Goal: Check status: Check status

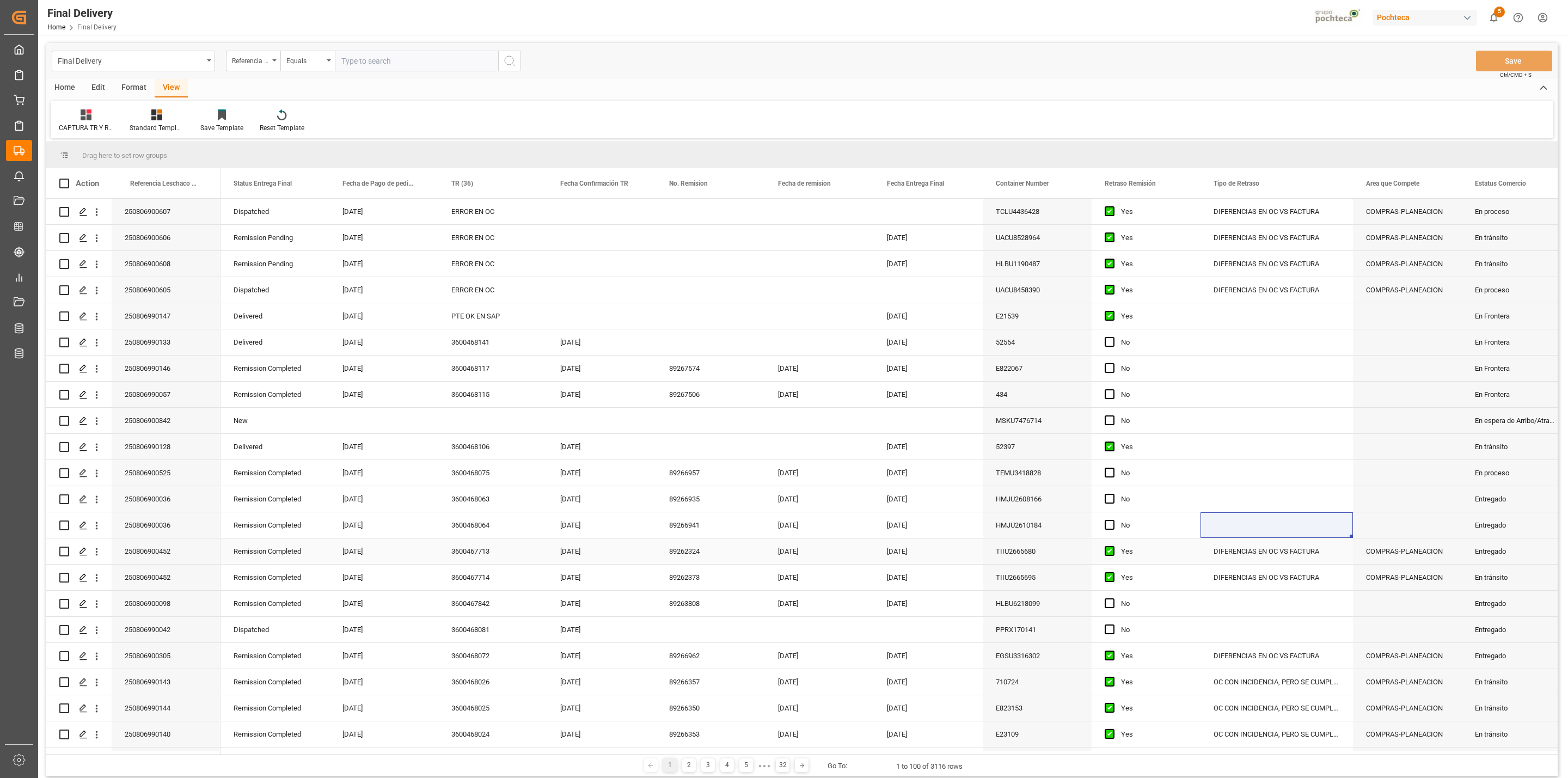
scroll to position [180, 0]
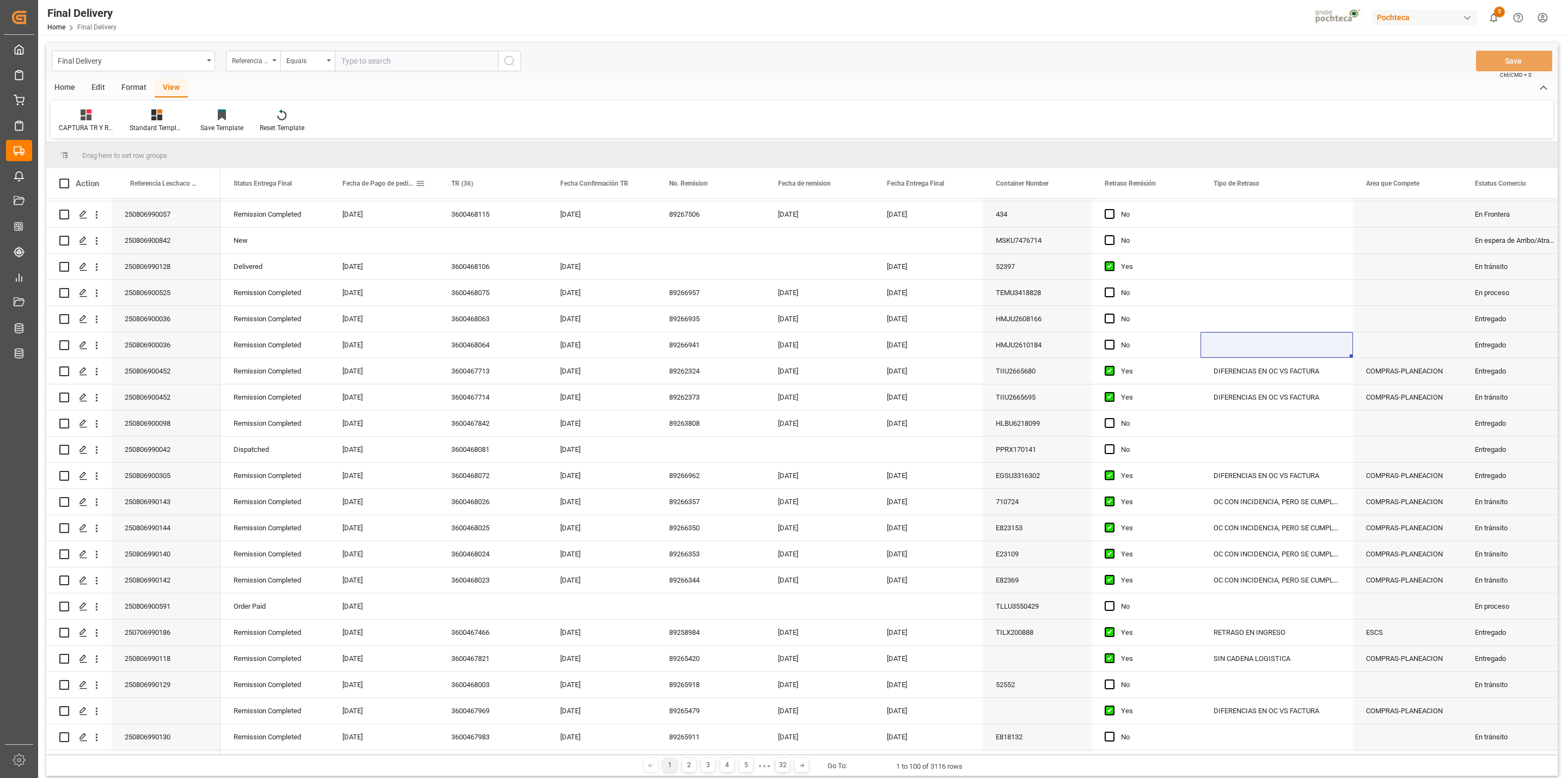
click at [418, 185] on span at bounding box center [420, 184] width 10 height 10
click at [513, 182] on span "filter" at bounding box center [497, 185] width 58 height 19
click at [499, 218] on div "Equals" at bounding box center [466, 215] width 91 height 8
click at [459, 281] on div "In range" at bounding box center [470, 284] width 107 height 17
click at [516, 240] on input "date" at bounding box center [470, 242] width 107 height 22
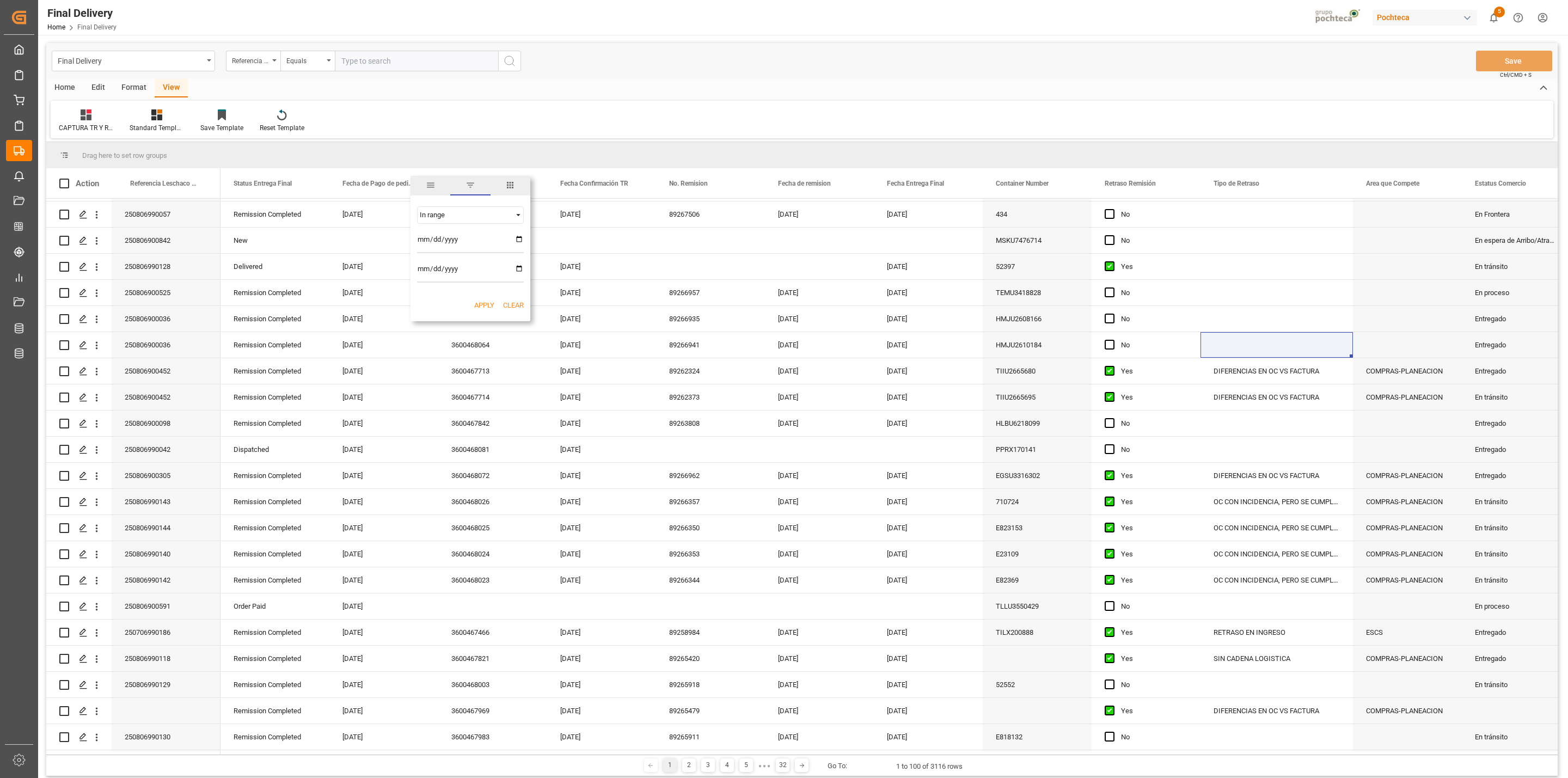
type input "[DATE]"
click at [517, 271] on input "date" at bounding box center [470, 272] width 107 height 22
type input "[DATE]"
click at [486, 300] on button "Apply" at bounding box center [484, 306] width 20 height 11
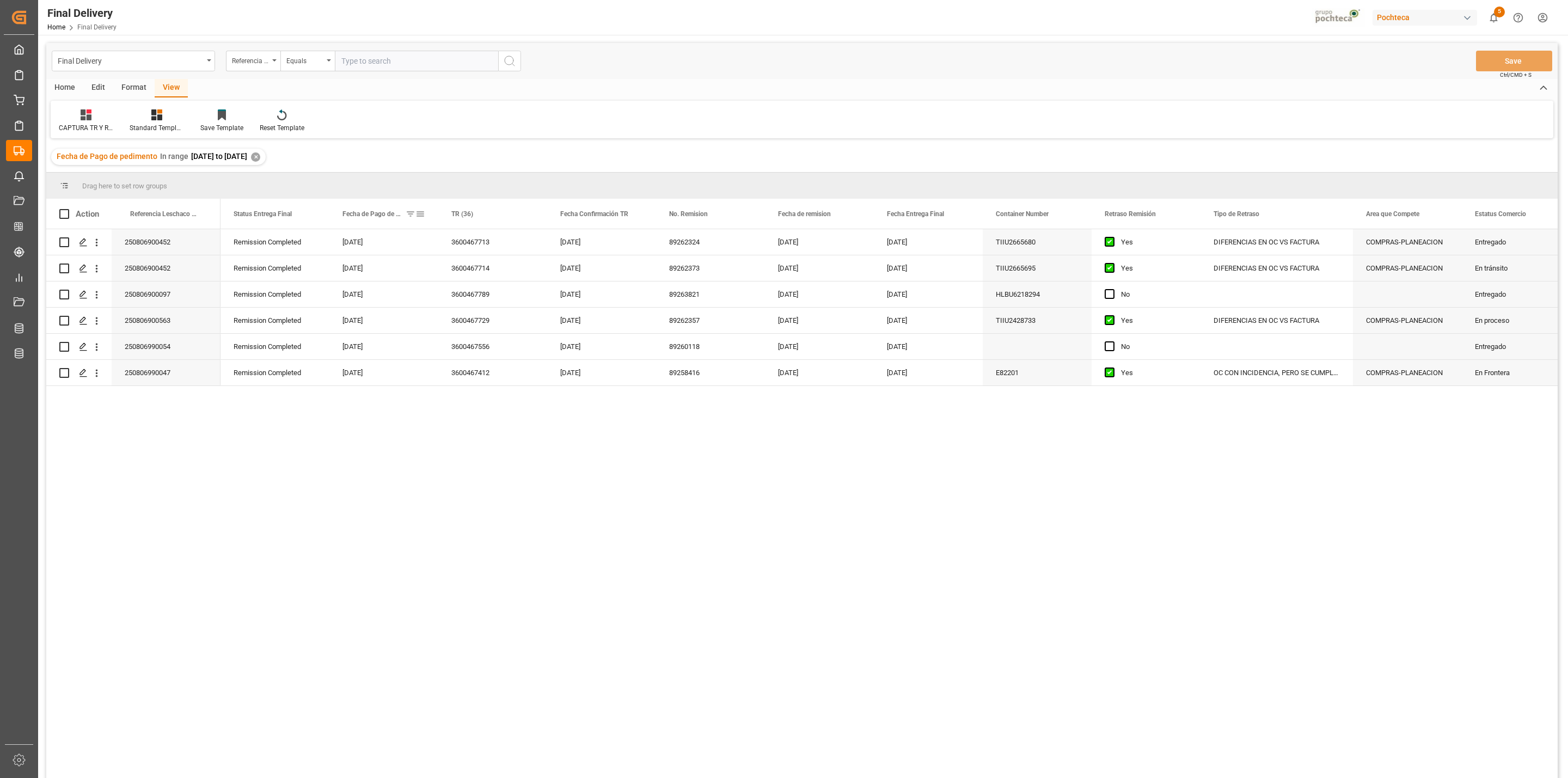
click at [420, 215] on span at bounding box center [420, 214] width 10 height 10
click at [516, 270] on input "[DATE]" at bounding box center [470, 273] width 107 height 22
type input "[DATE]"
click at [521, 293] on input "[DATE]" at bounding box center [470, 302] width 107 height 22
click at [521, 300] on input "[DATE]" at bounding box center [470, 302] width 107 height 22
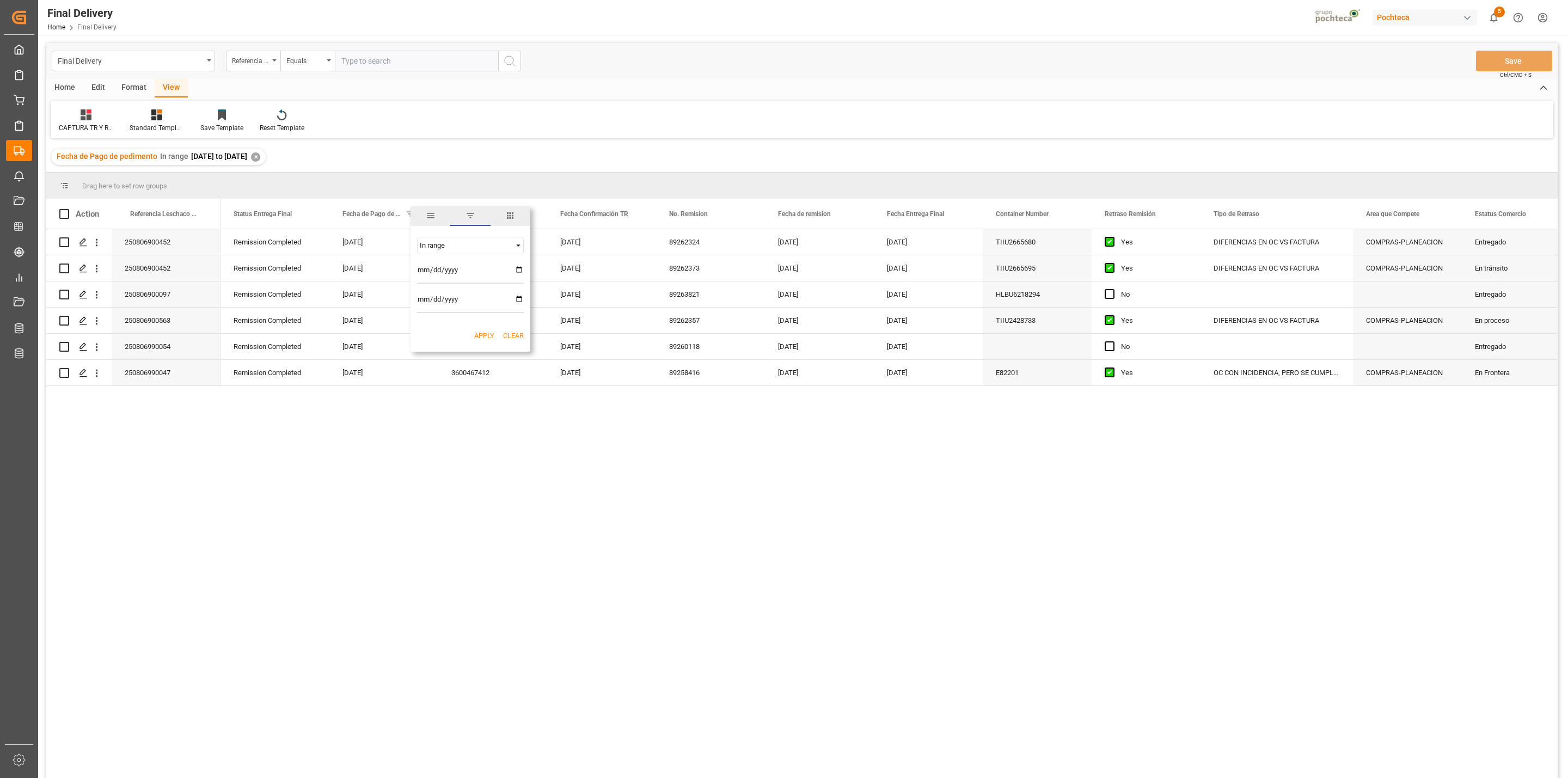
type input "[DATE]"
click at [477, 337] on button "Apply" at bounding box center [484, 336] width 20 height 11
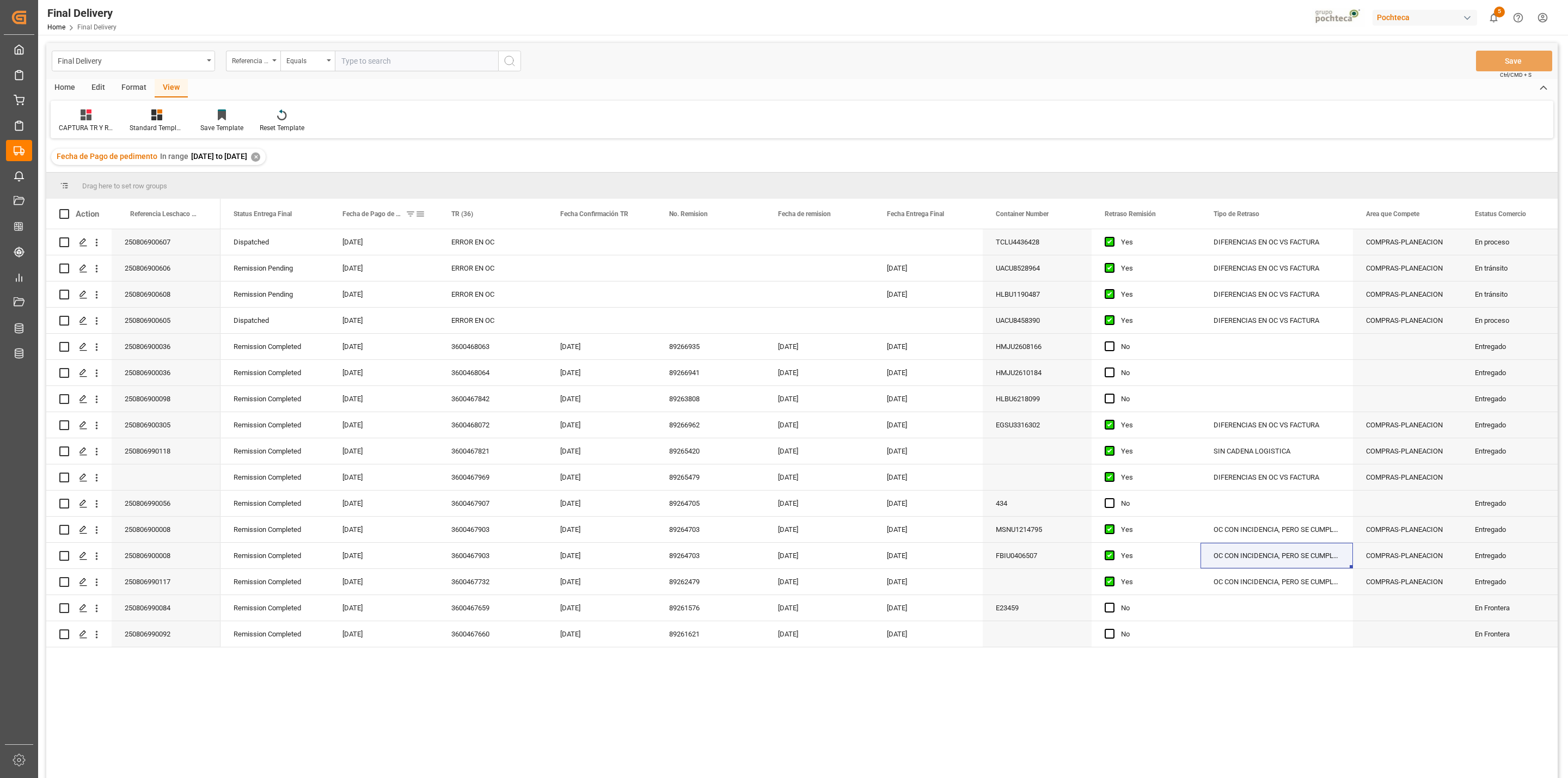
click at [422, 216] on span at bounding box center [420, 214] width 10 height 10
click at [521, 273] on input "[DATE]" at bounding box center [470, 273] width 107 height 22
type input "[DATE]"
click at [521, 296] on input "[DATE]" at bounding box center [470, 302] width 107 height 22
type input "[DATE]"
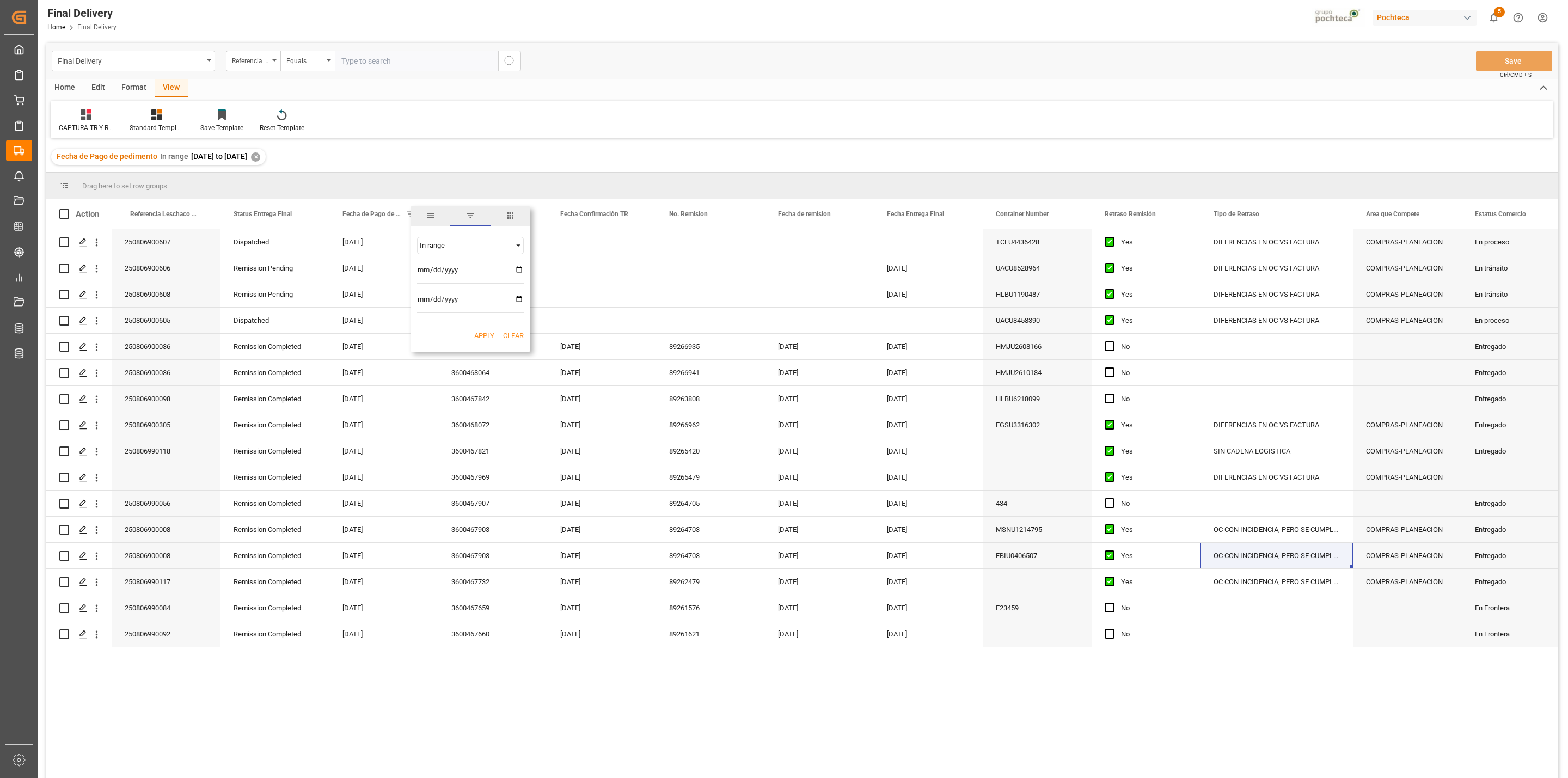
click at [481, 333] on button "Apply" at bounding box center [484, 336] width 20 height 11
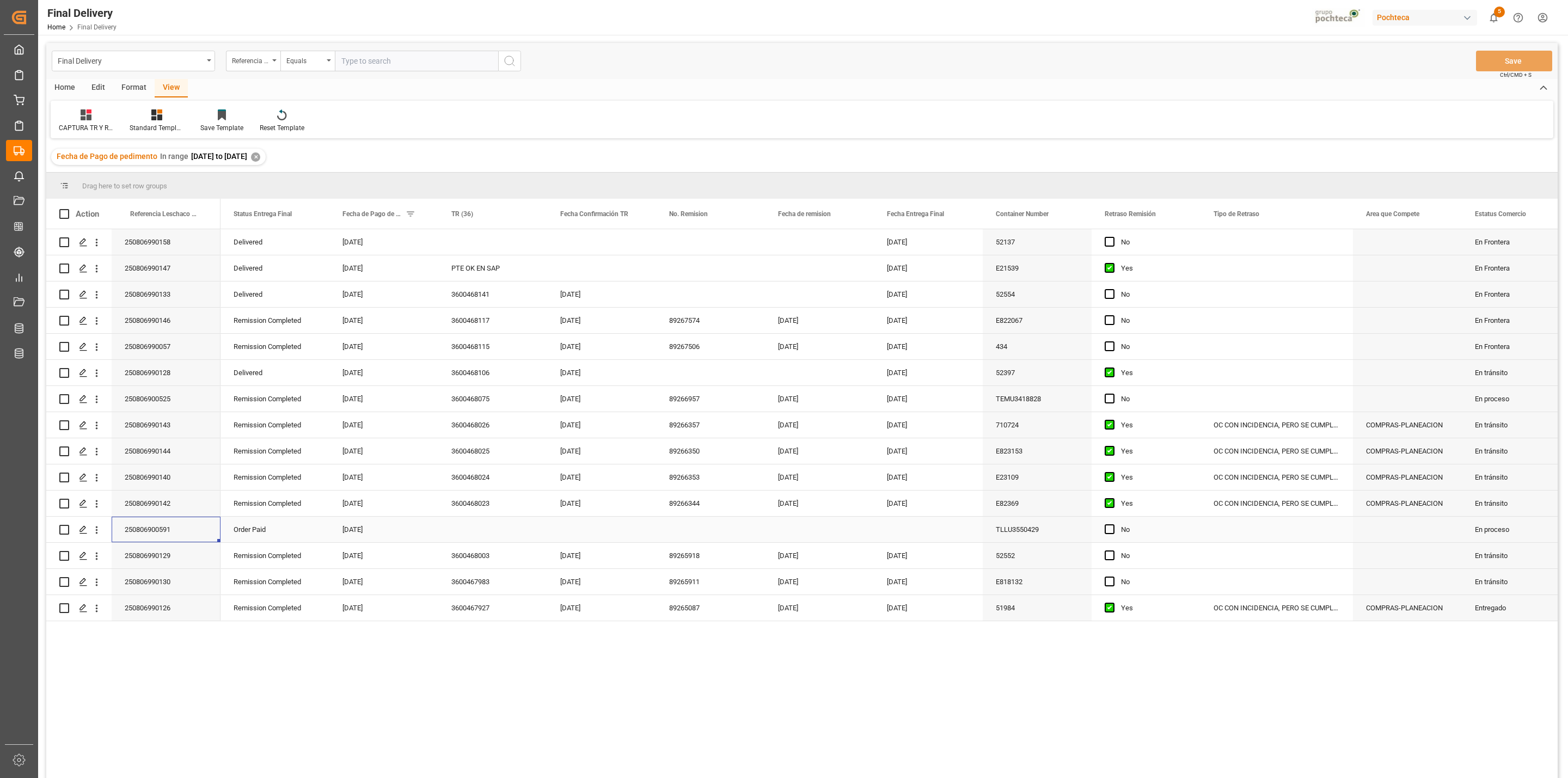
click at [172, 536] on div "250806900591" at bounding box center [165, 530] width 109 height 26
click at [587, 273] on div "Press SPACE to select this row." at bounding box center [601, 268] width 109 height 26
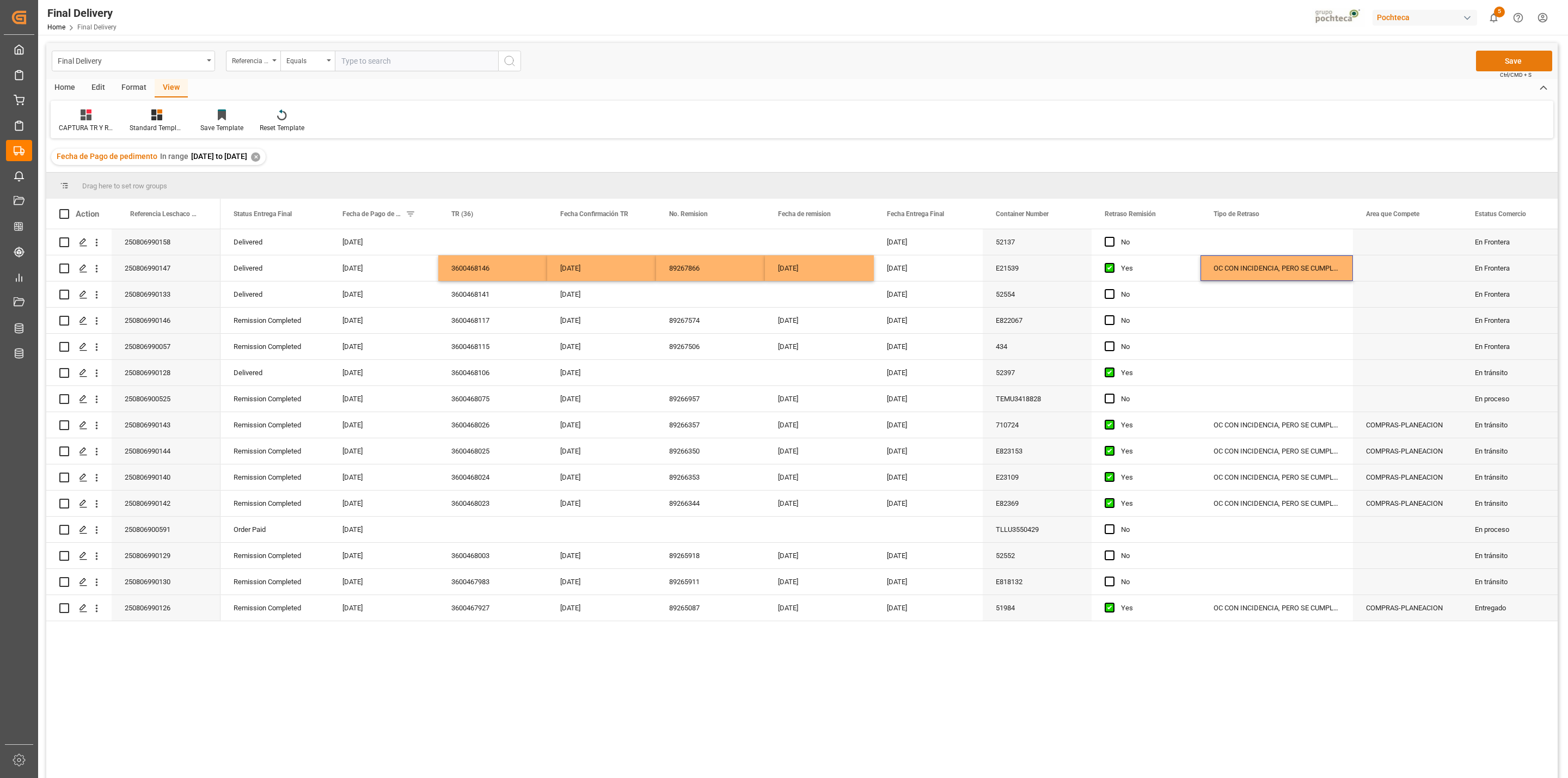
click at [1536, 58] on button "Save" at bounding box center [1514, 60] width 76 height 21
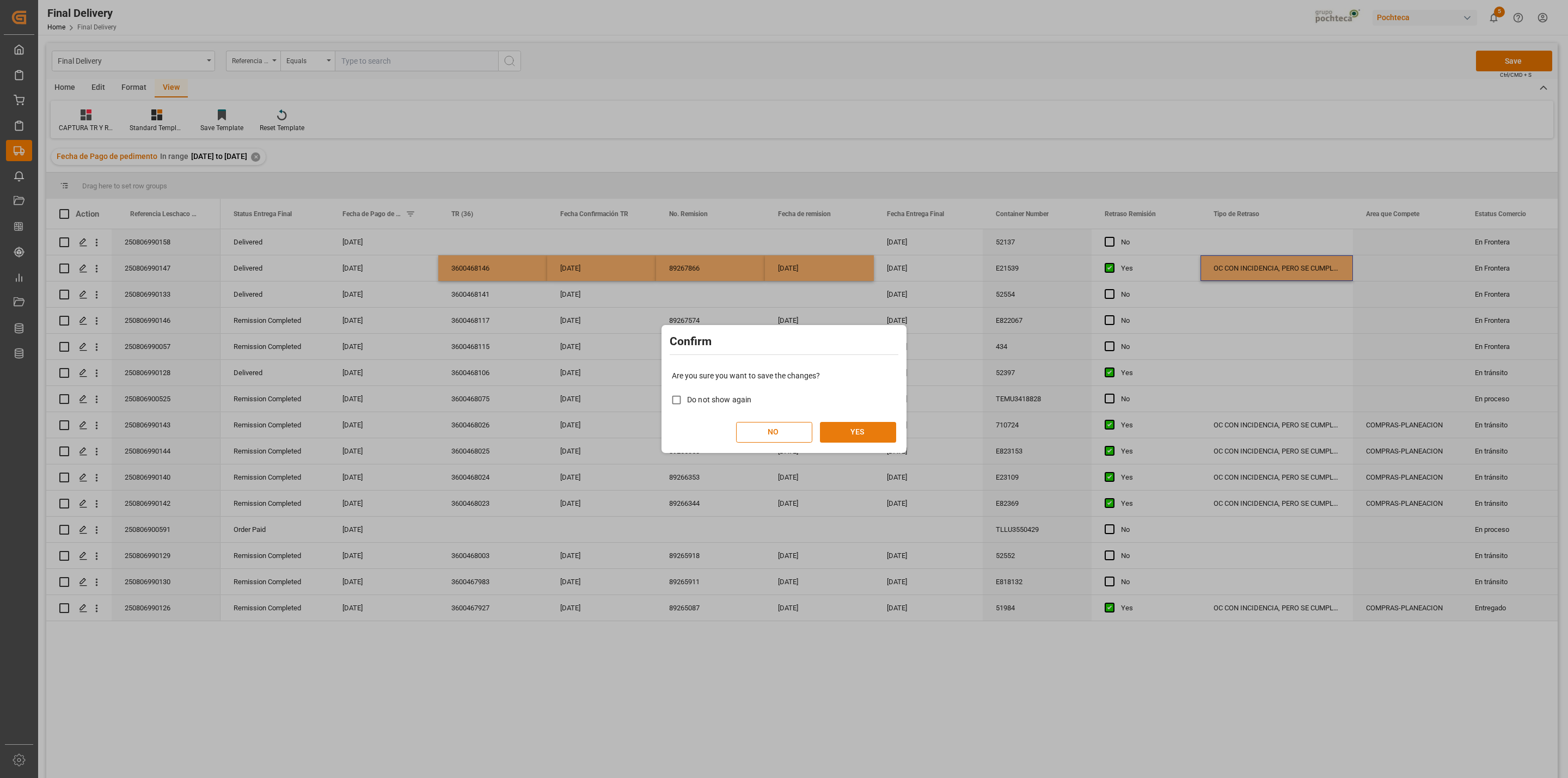
click at [889, 427] on button "YES" at bounding box center [858, 432] width 76 height 21
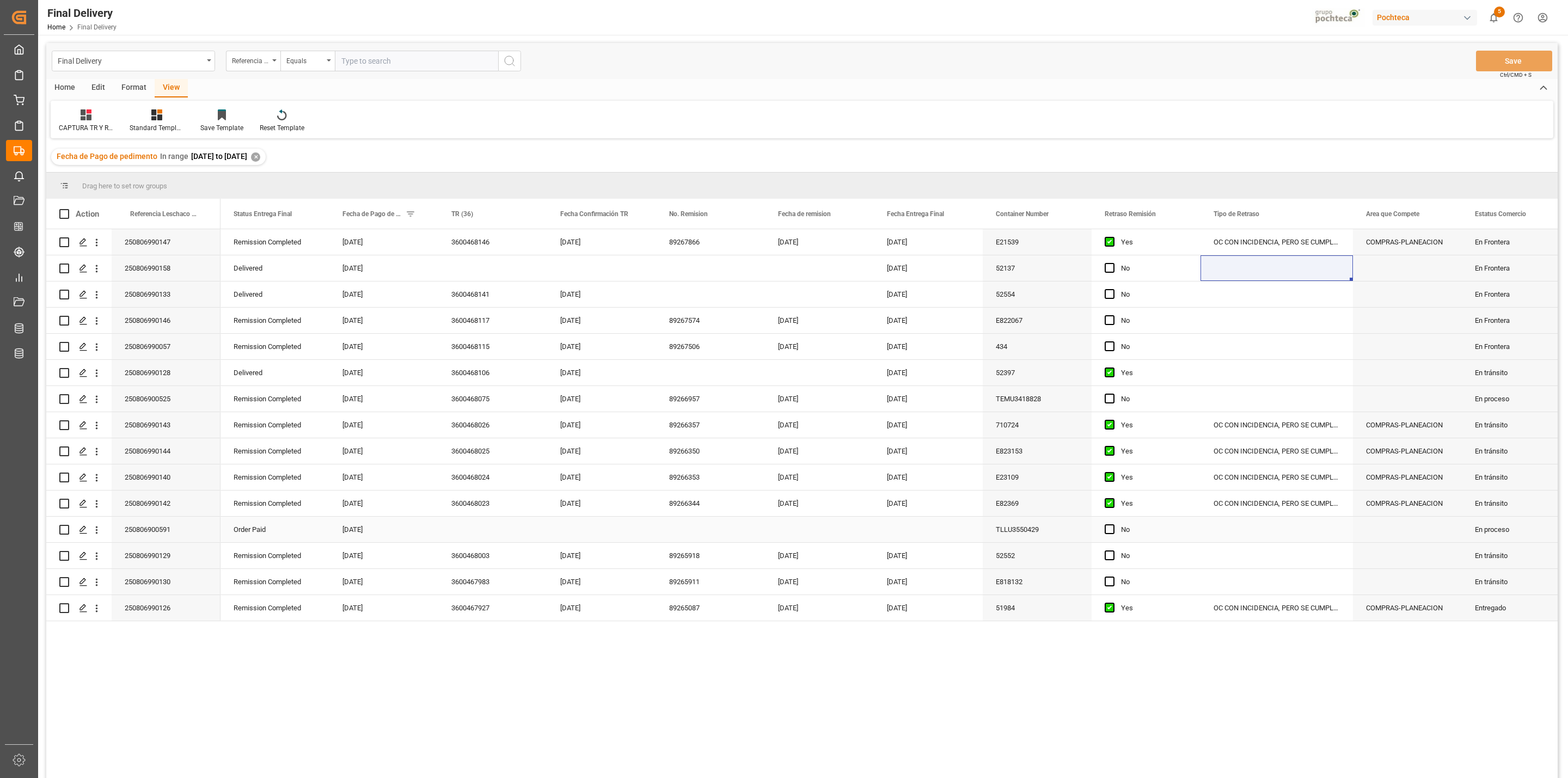
click at [474, 531] on div "Press SPACE to select this row." at bounding box center [492, 530] width 109 height 26
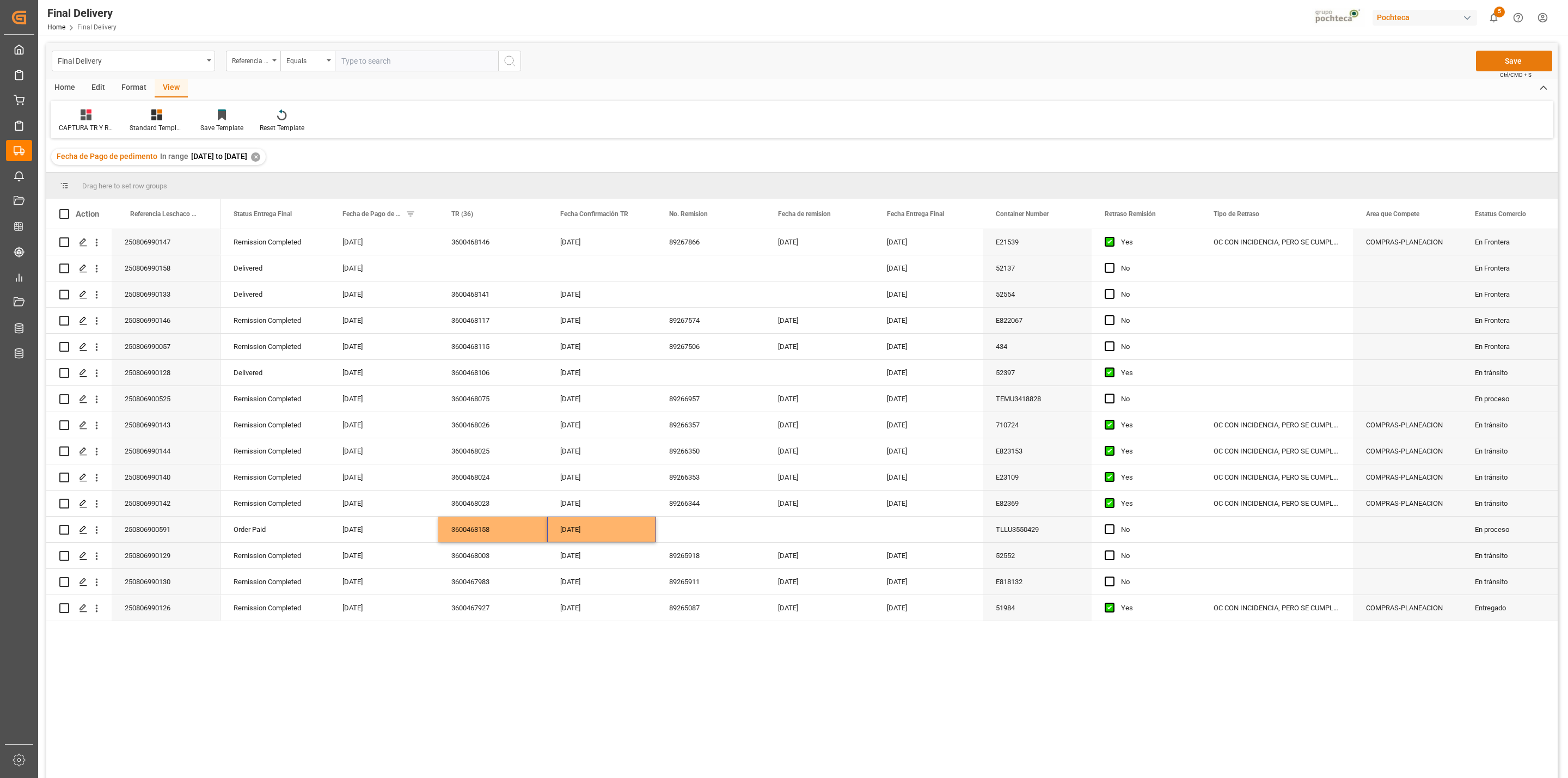
click at [1520, 66] on button "Save" at bounding box center [1514, 60] width 76 height 21
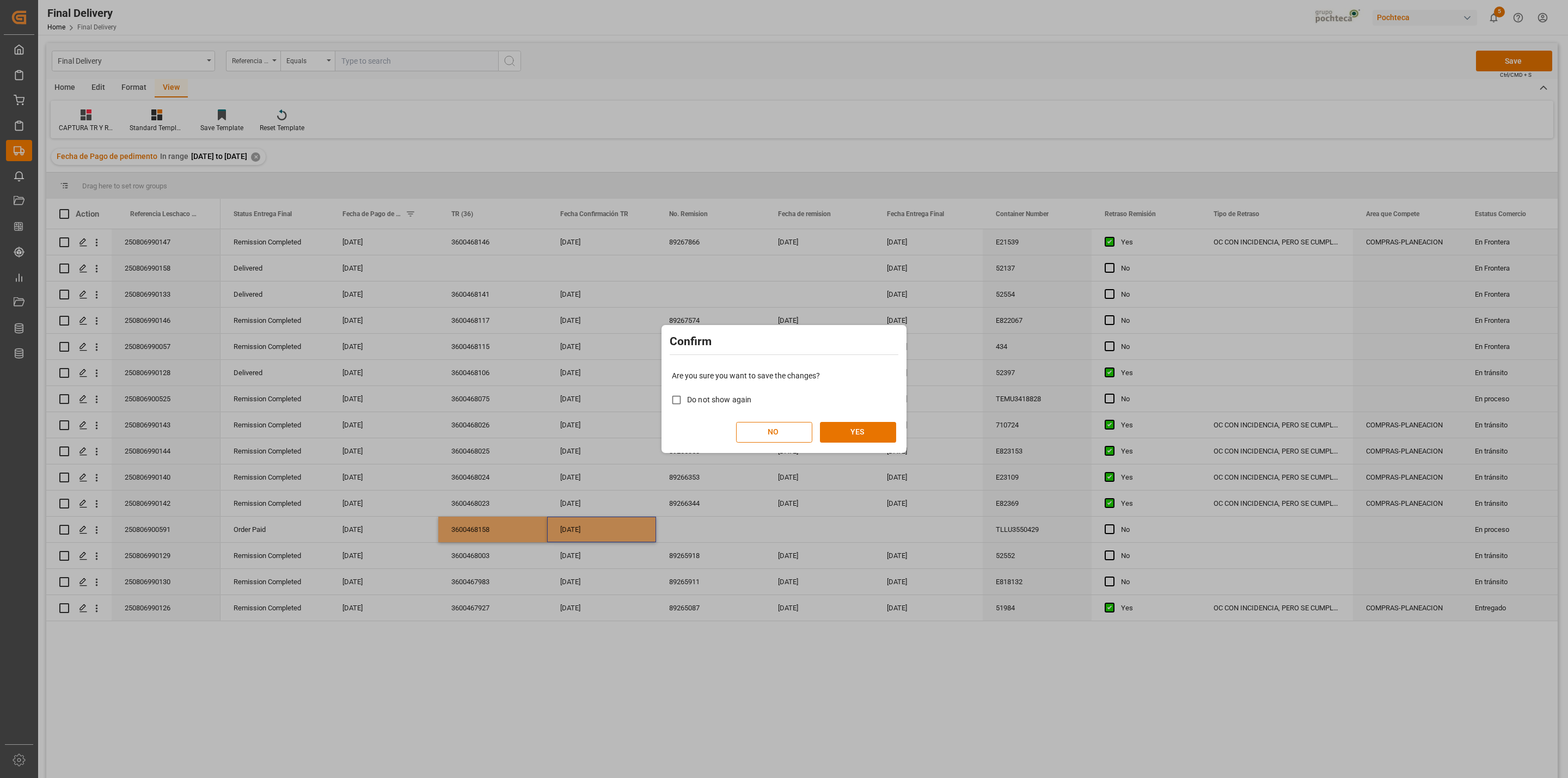
click at [879, 415] on div "Are you sure you want to save the changes? Do not show again NO YES" at bounding box center [784, 406] width 239 height 88
click at [861, 434] on button "YES" at bounding box center [858, 432] width 76 height 21
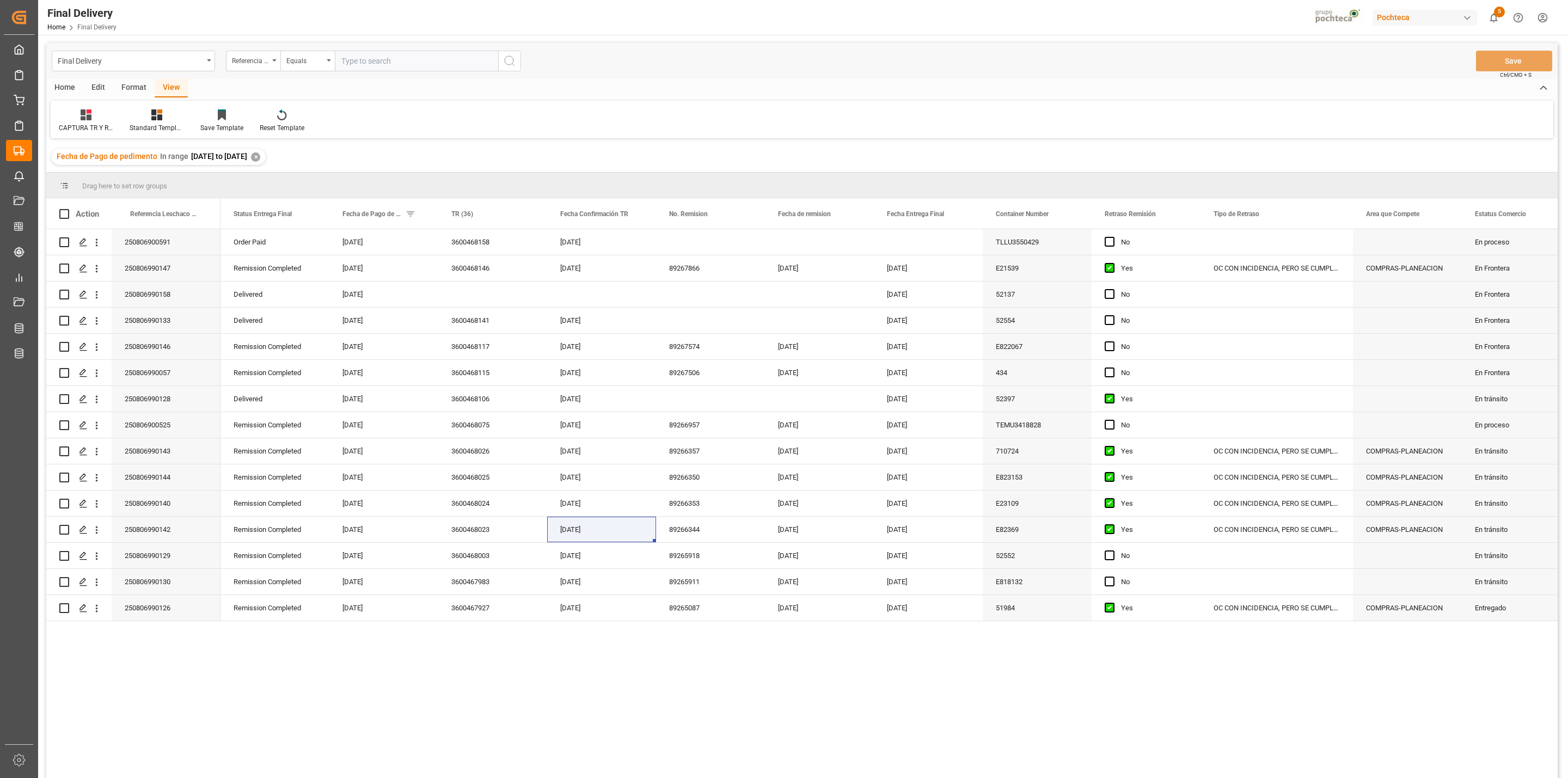
click at [260, 156] on div "✕" at bounding box center [256, 157] width 9 height 9
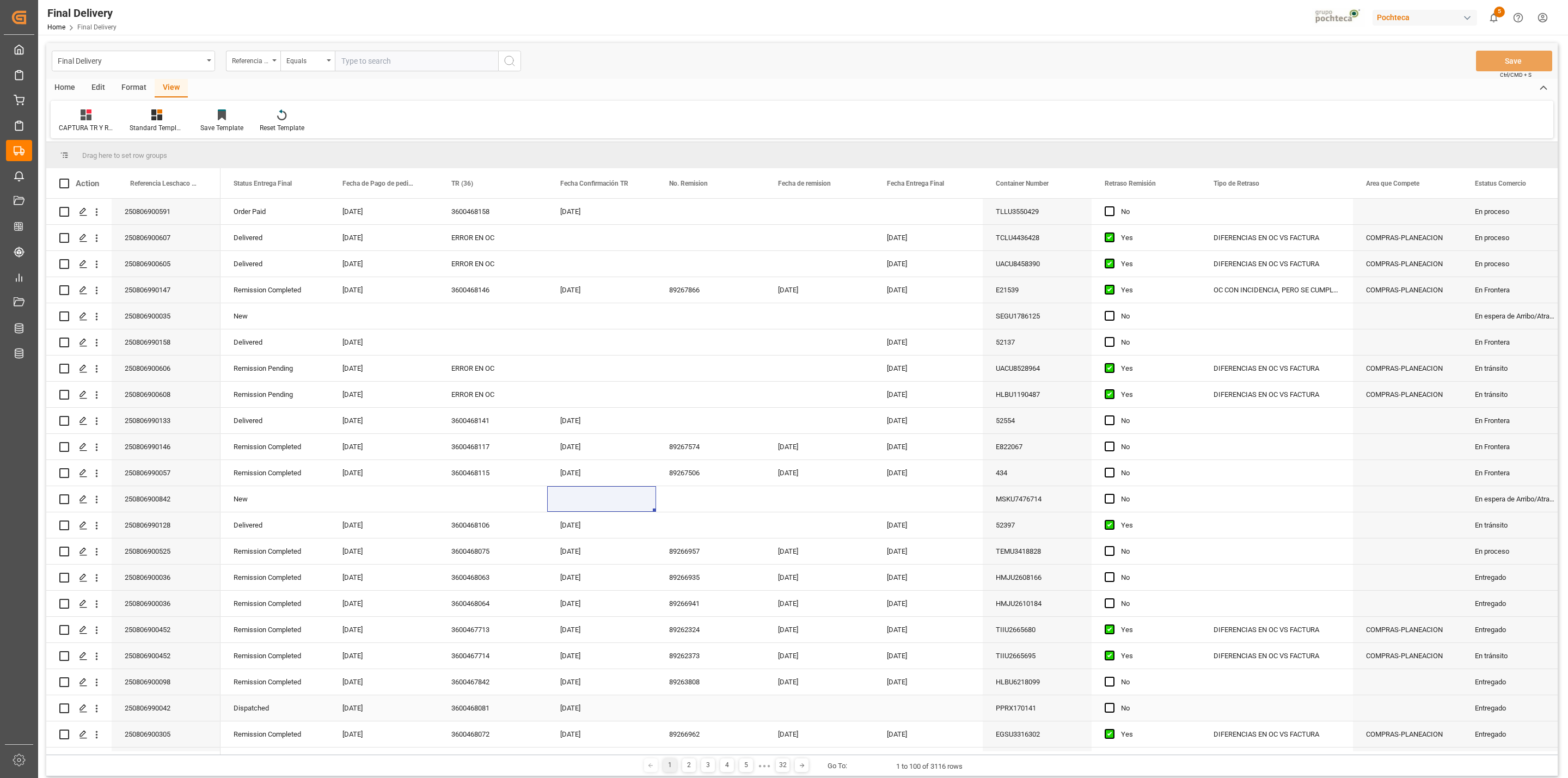
click at [681, 711] on div "Press SPACE to select this row." at bounding box center [710, 709] width 109 height 26
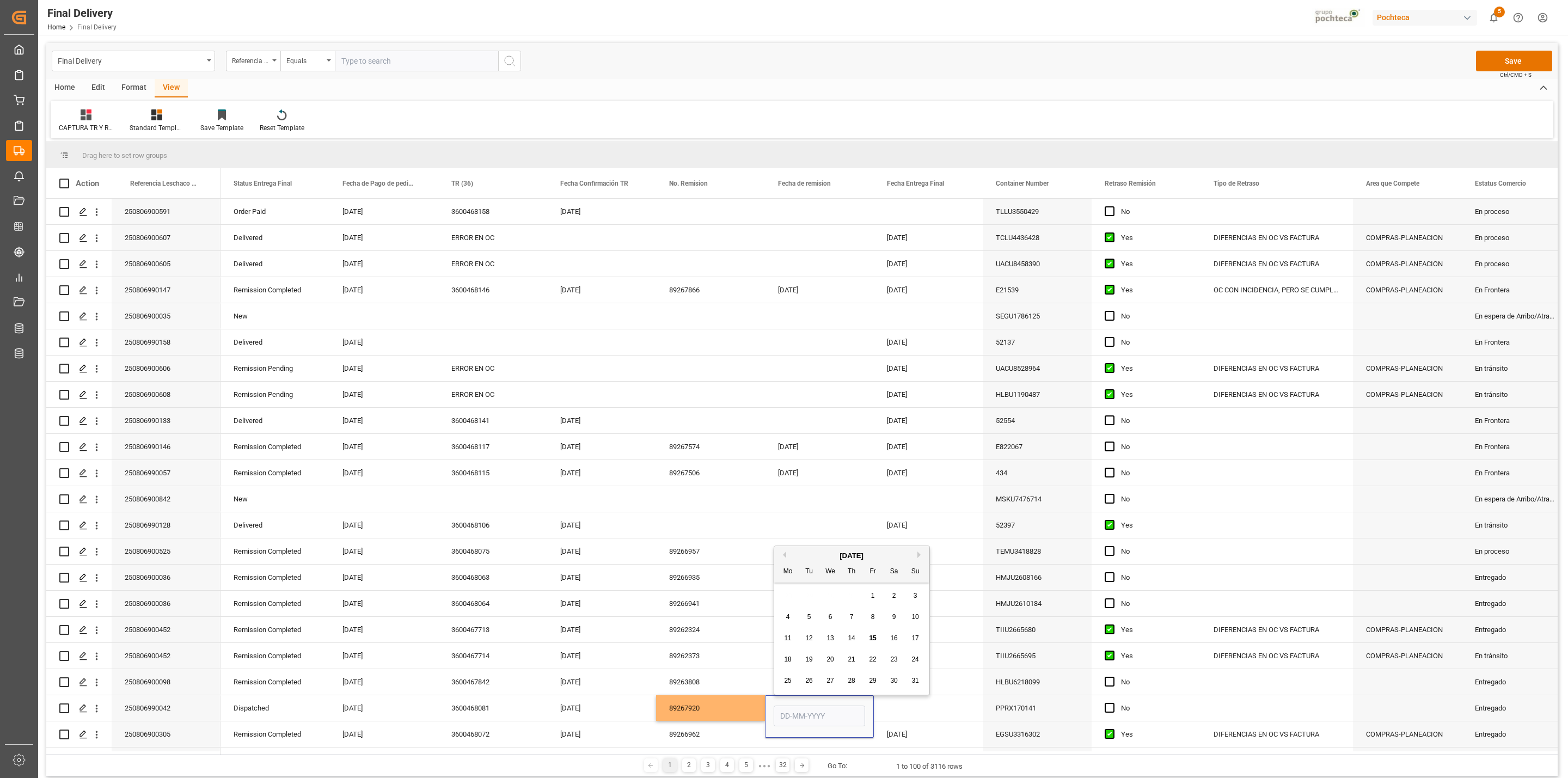
click at [872, 641] on span "15" at bounding box center [873, 638] width 7 height 7
type input "[DATE]"
click at [917, 714] on div "Press SPACE to select this row." at bounding box center [928, 709] width 109 height 26
click at [1506, 64] on button "Save" at bounding box center [1514, 60] width 76 height 21
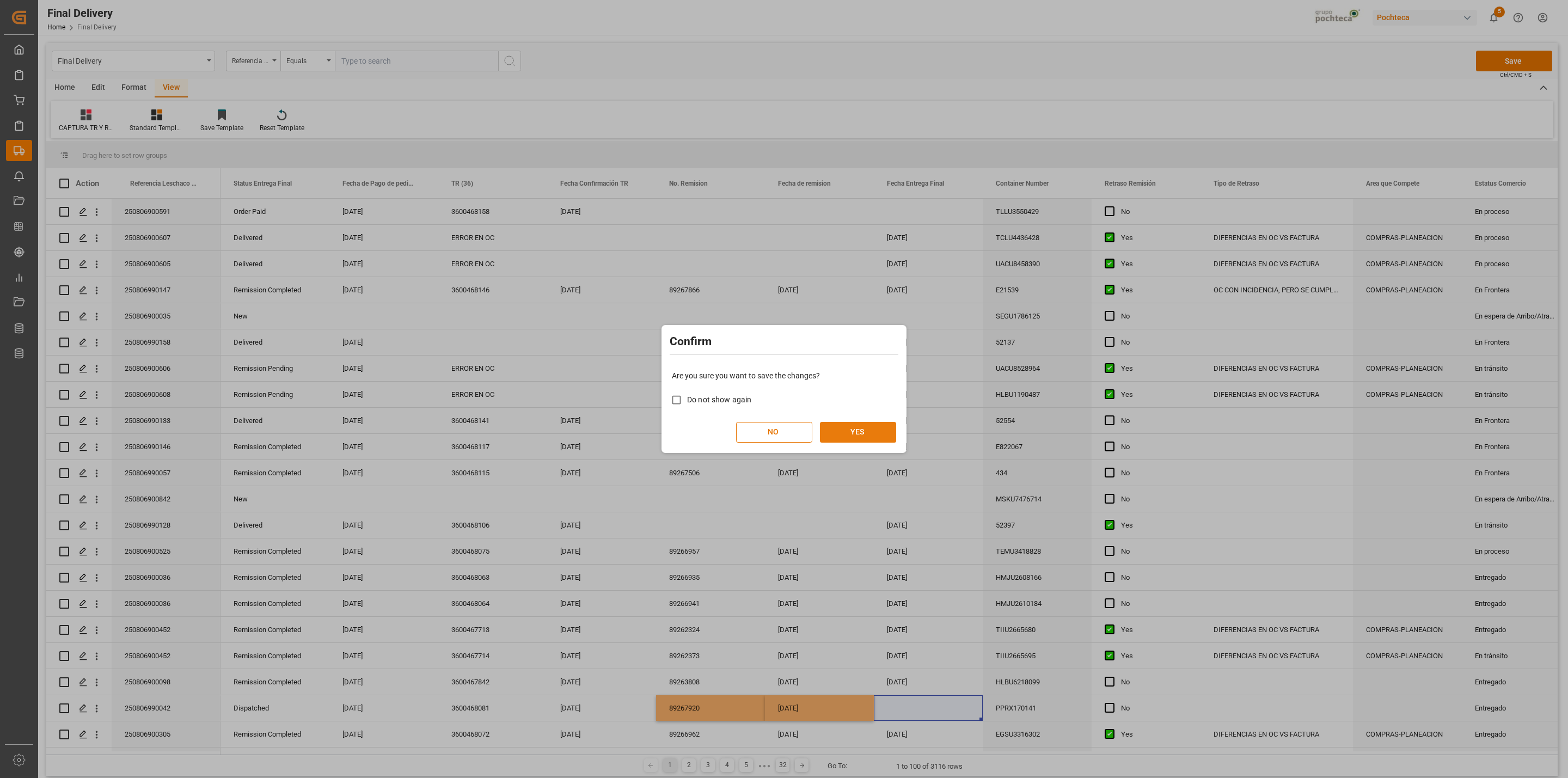
click at [872, 426] on button "YES" at bounding box center [858, 432] width 76 height 21
